Goal: Transaction & Acquisition: Purchase product/service

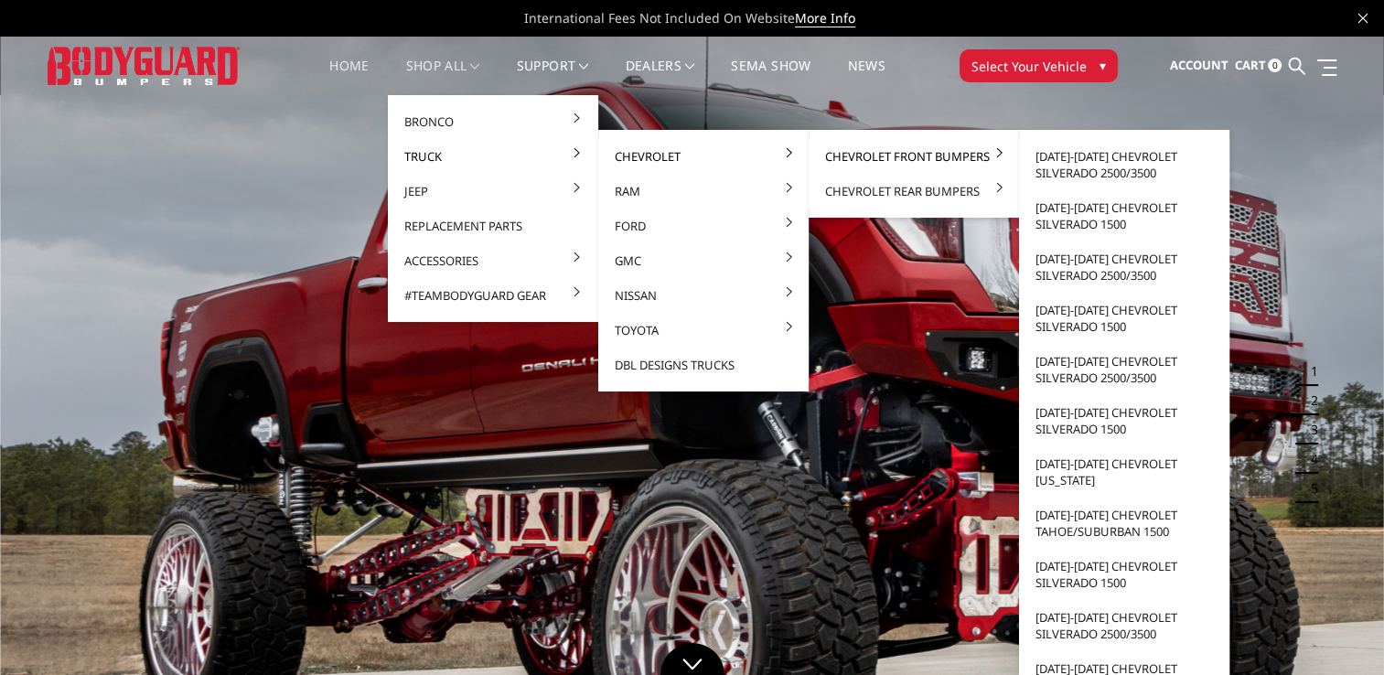
click at [843, 157] on link "Chevrolet Front Bumpers" at bounding box center [914, 156] width 196 height 35
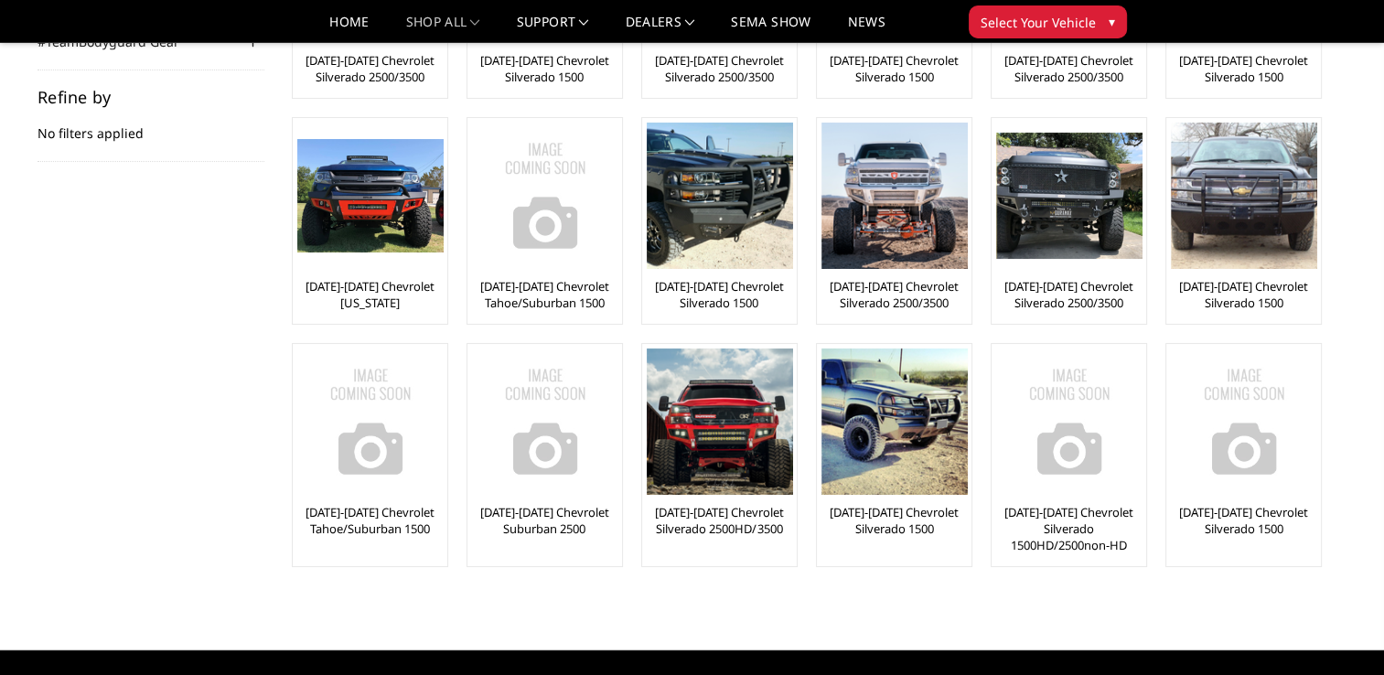
scroll to position [274, 0]
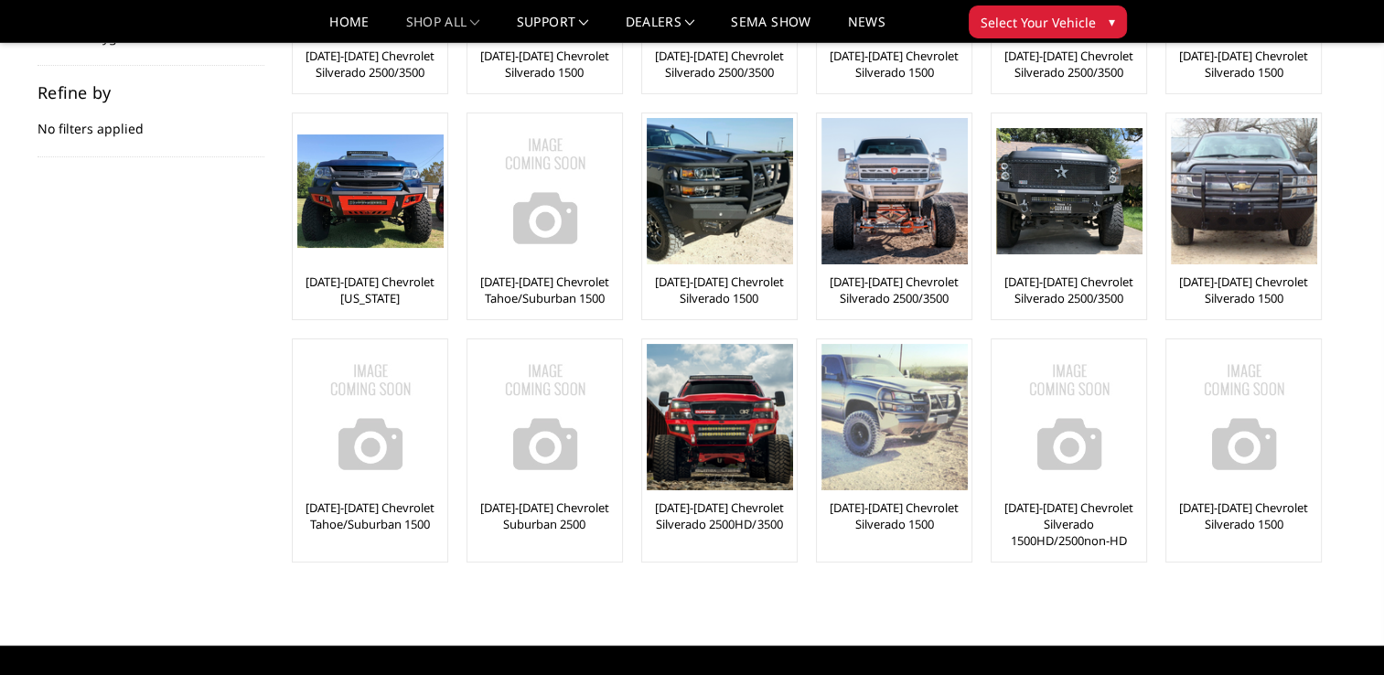
click at [914, 507] on link "[DATE]-[DATE] Chevrolet Silverado 1500" at bounding box center [894, 516] width 145 height 33
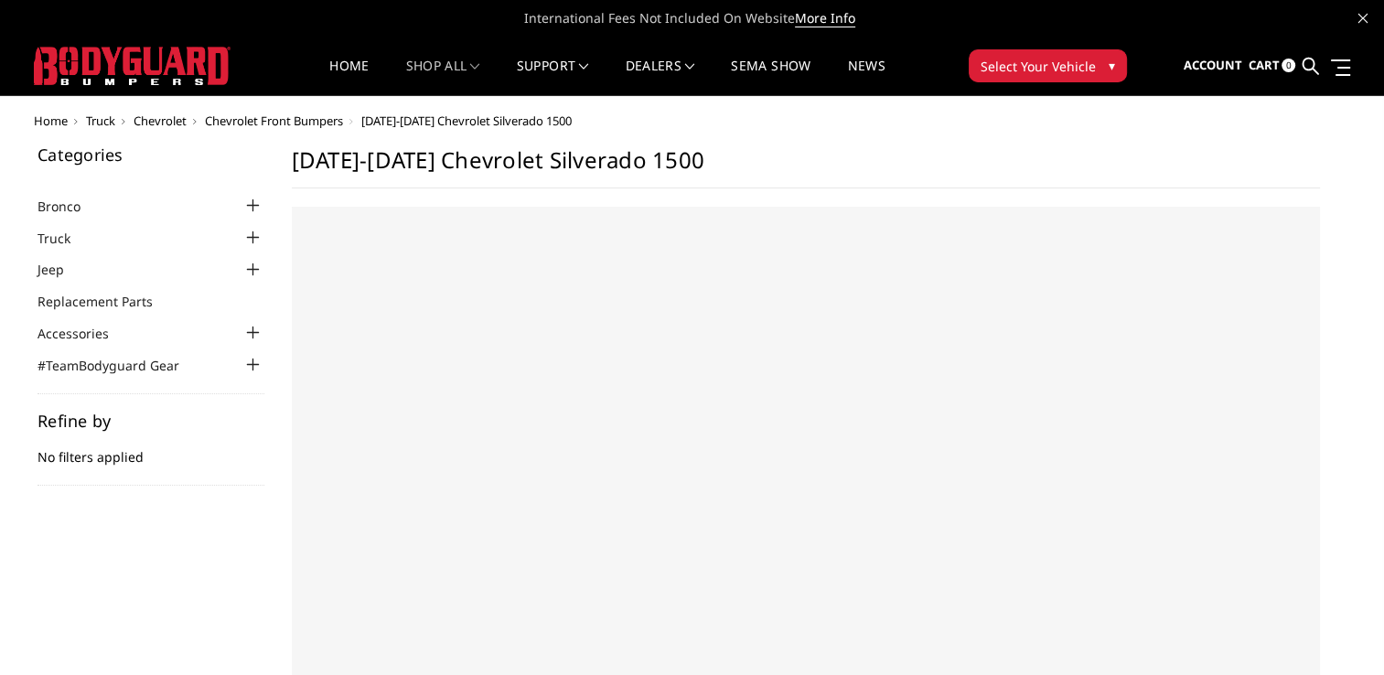
select select "US"
